Goal: Transaction & Acquisition: Download file/media

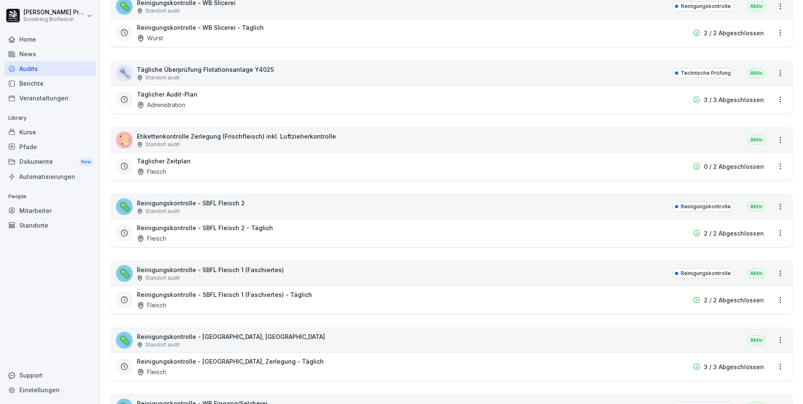
scroll to position [42, 0]
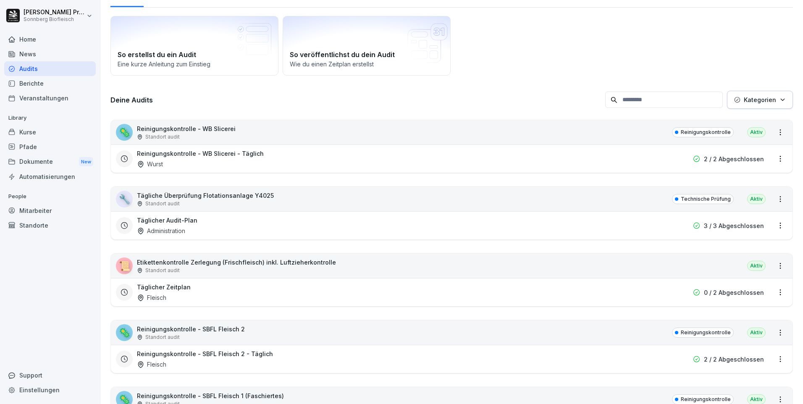
click at [355, 134] on div "🦠 Reinigungskontrolle - WB Slicerei Standort audit Reinigungskontrolle Aktiv" at bounding box center [452, 132] width 682 height 24
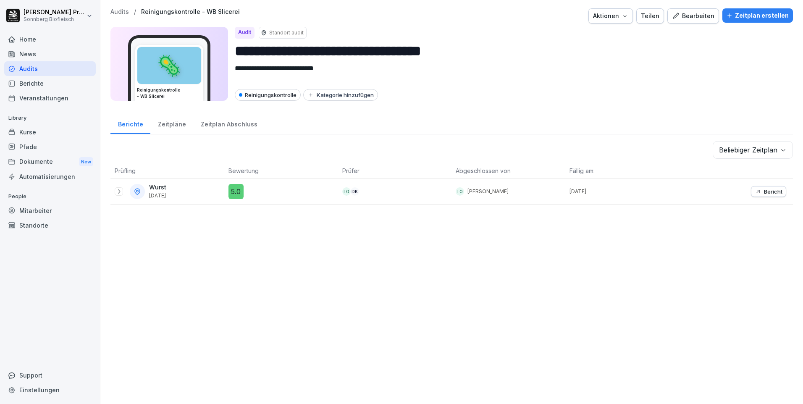
click at [120, 194] on icon at bounding box center [119, 191] width 7 height 7
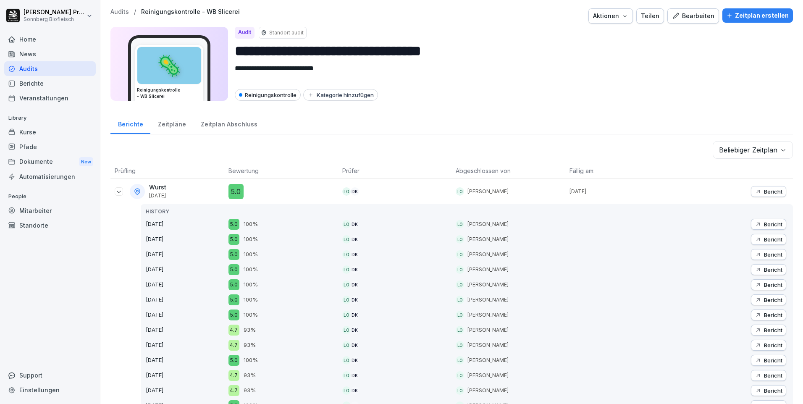
click at [766, 242] on p "Bericht" at bounding box center [773, 239] width 18 height 7
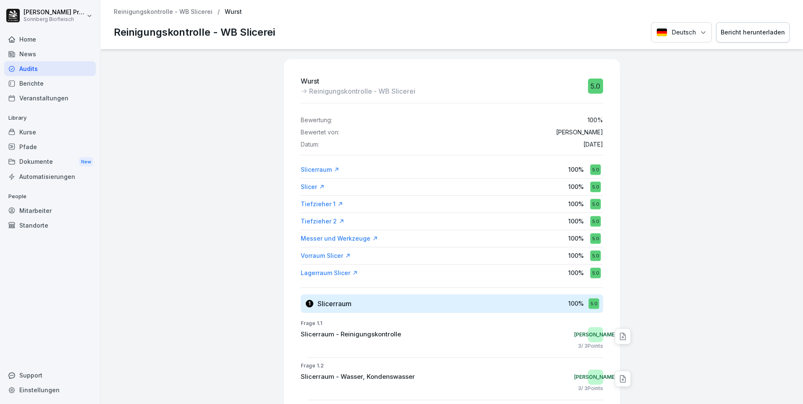
click at [757, 35] on div "Bericht herunterladen" at bounding box center [753, 32] width 64 height 9
click at [188, 10] on p "Reinigungskontrolle - WB Slicerei" at bounding box center [163, 11] width 99 height 7
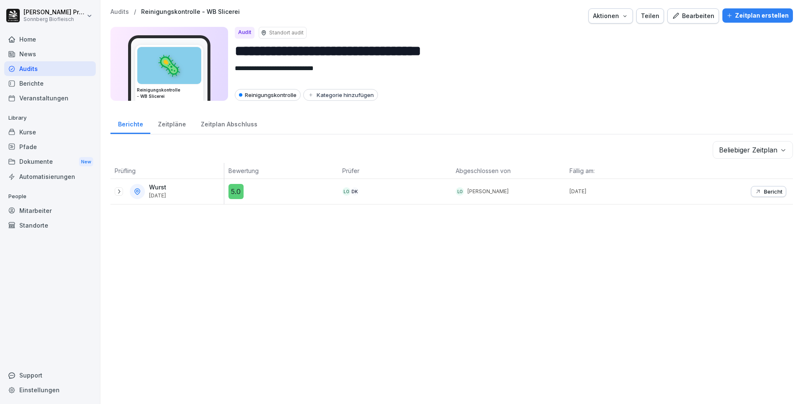
click at [119, 191] on icon at bounding box center [119, 191] width 2 height 4
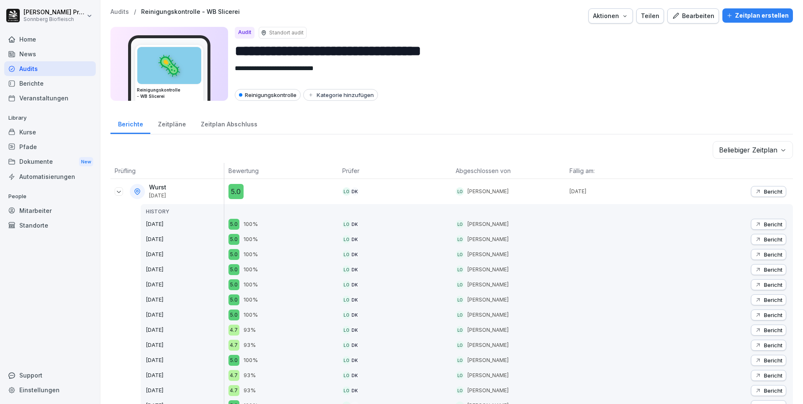
click at [771, 241] on p "Bericht" at bounding box center [773, 239] width 18 height 7
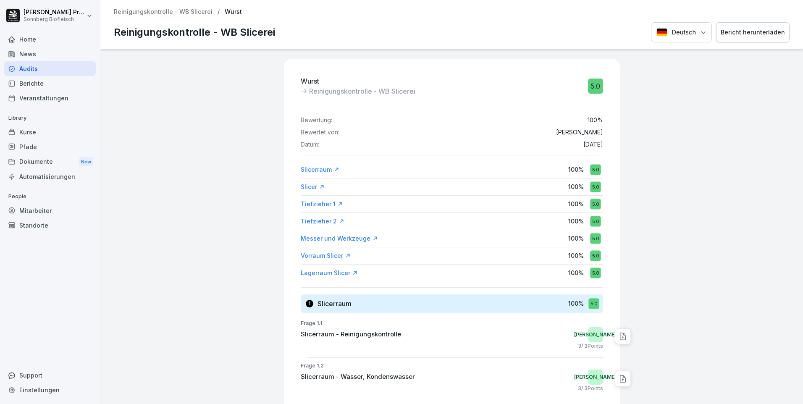
click at [162, 12] on p "Reinigungskontrolle - WB Slicerei" at bounding box center [163, 11] width 99 height 7
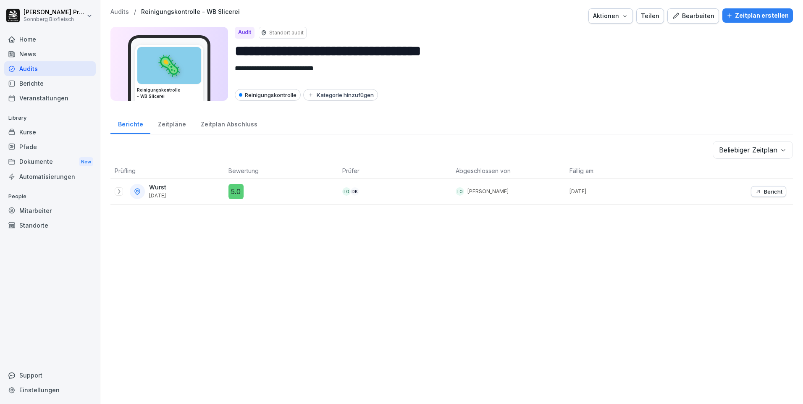
click at [119, 189] on icon at bounding box center [119, 191] width 7 height 7
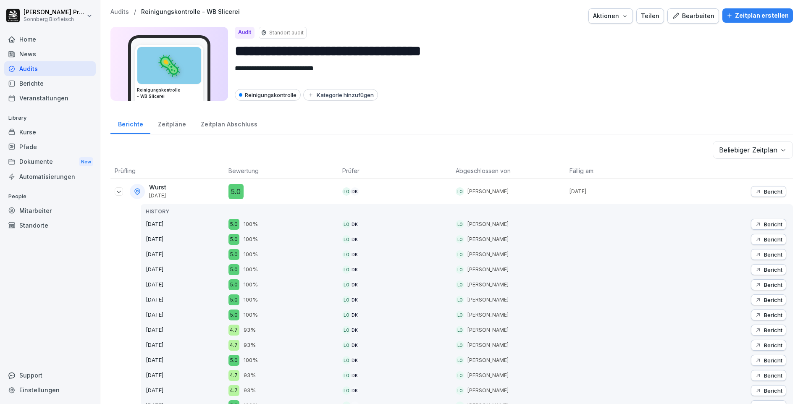
click at [764, 189] on p "Bericht" at bounding box center [773, 191] width 18 height 7
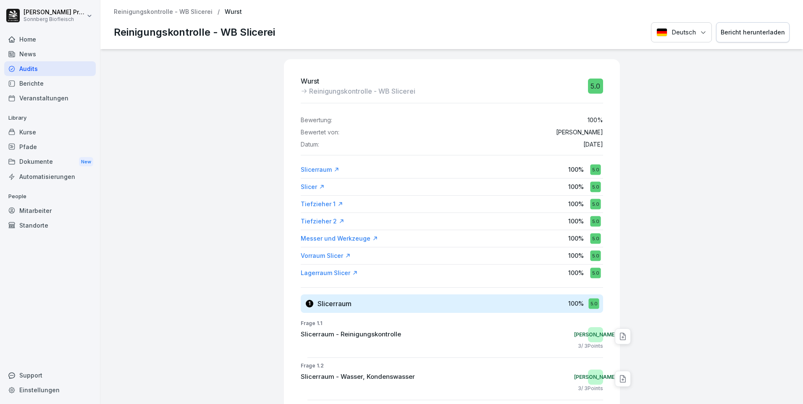
click at [182, 9] on p "Reinigungskontrolle - WB Slicerei" at bounding box center [163, 11] width 99 height 7
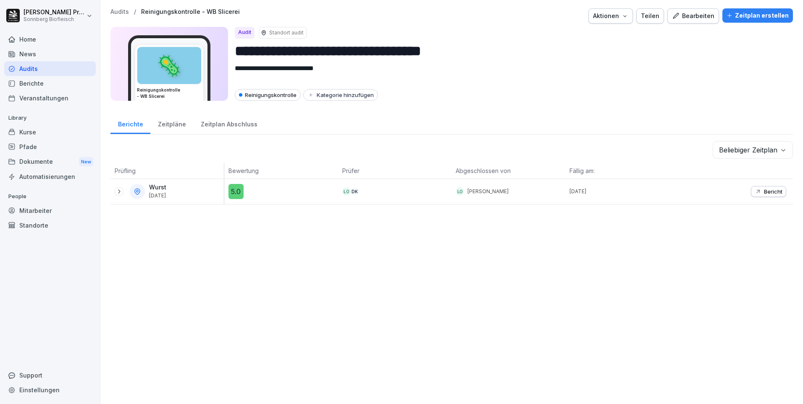
click at [118, 190] on icon at bounding box center [119, 191] width 7 height 7
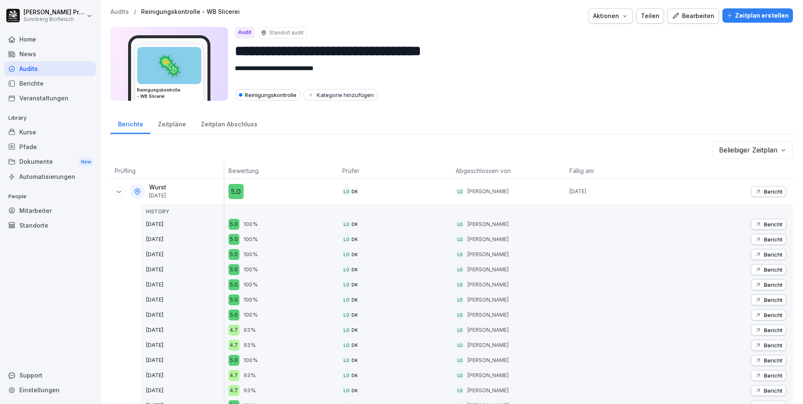
click at [764, 227] on p "Bericht" at bounding box center [773, 224] width 18 height 7
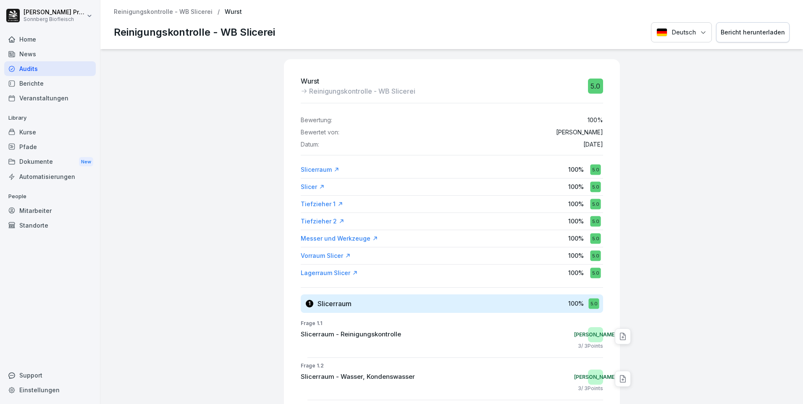
click at [743, 33] on div "Bericht herunterladen" at bounding box center [753, 32] width 64 height 9
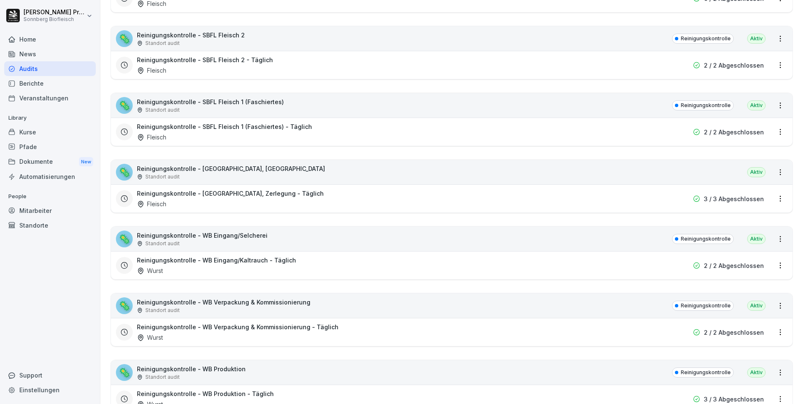
scroll to position [420, 0]
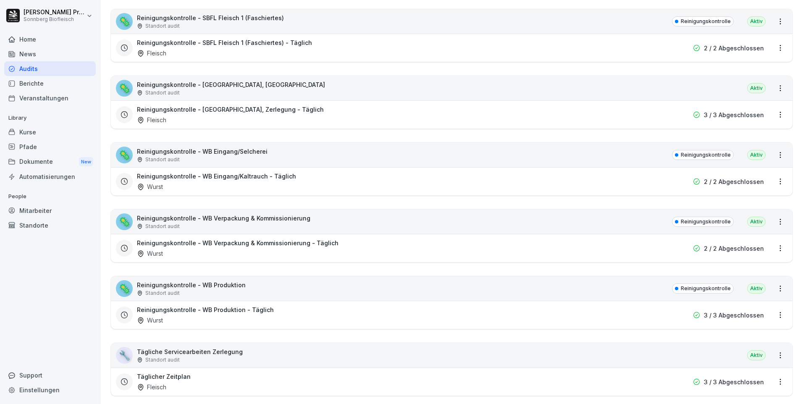
click at [604, 220] on div "🦠 Reinigungskontrolle - WB Verpackung & Kommissionierung Standort audit Reinigu…" at bounding box center [452, 222] width 682 height 24
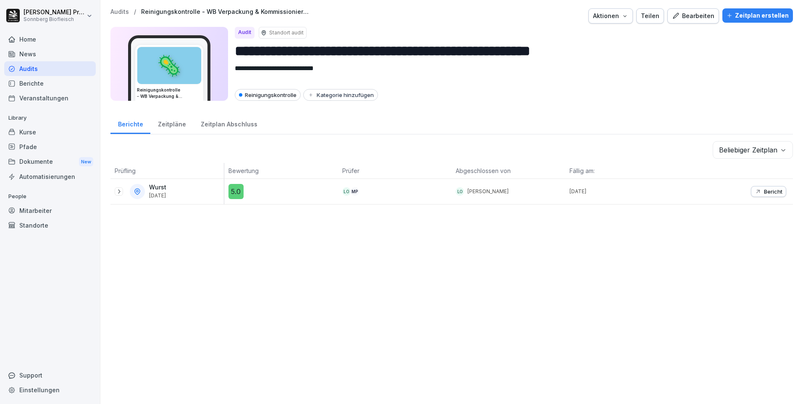
click at [118, 192] on icon at bounding box center [119, 191] width 7 height 7
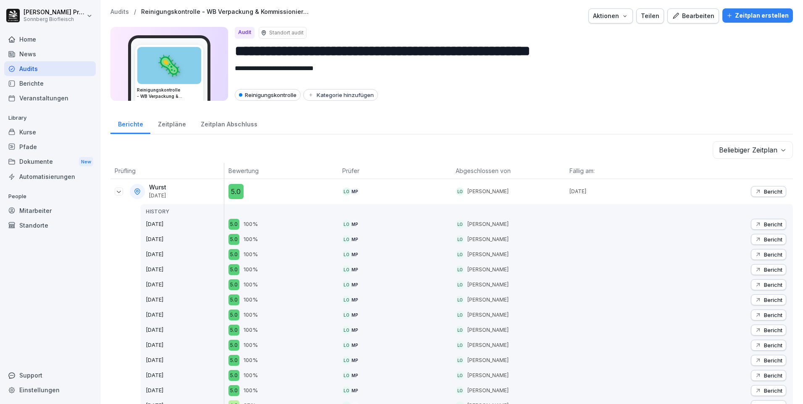
click at [765, 239] on p "Bericht" at bounding box center [773, 239] width 18 height 7
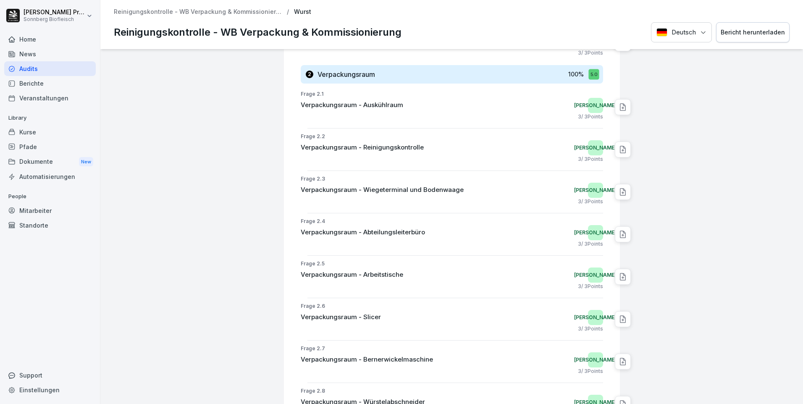
scroll to position [201, 0]
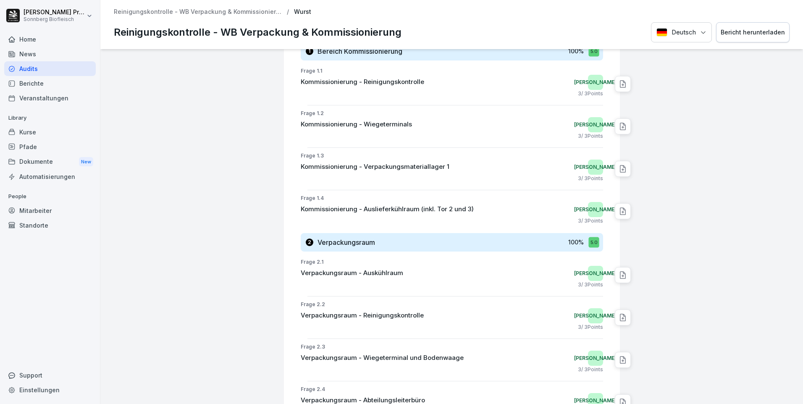
click at [741, 32] on div "Bericht herunterladen" at bounding box center [753, 32] width 64 height 9
